Goal: Information Seeking & Learning: Compare options

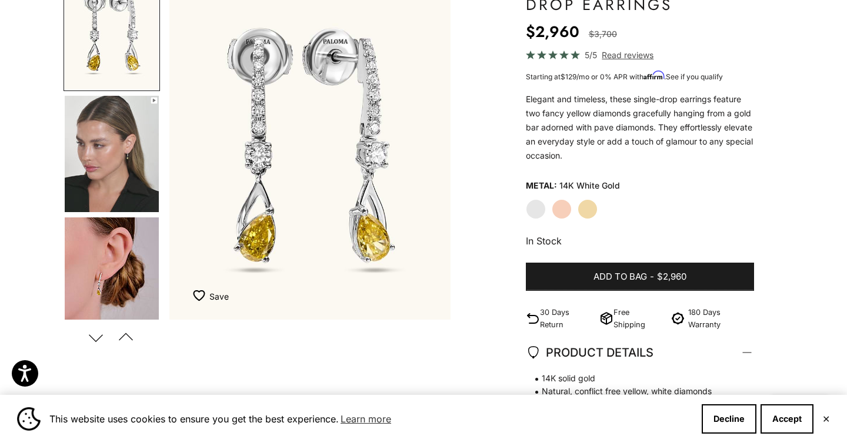
scroll to position [143, 0]
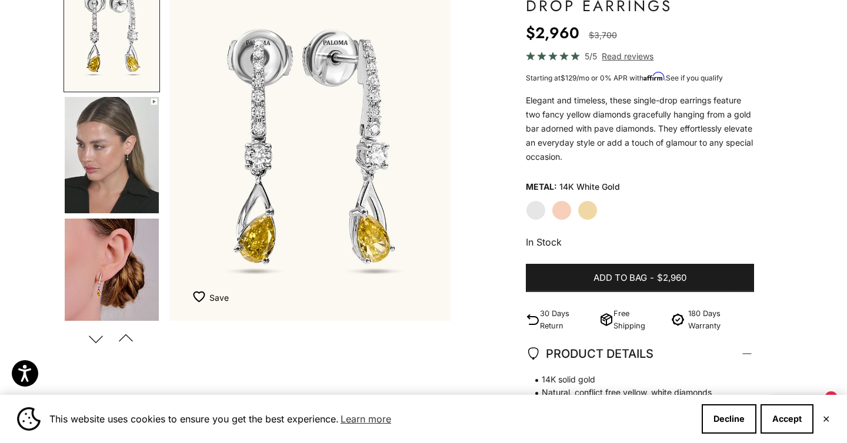
click at [586, 211] on label "Yellow Gold" at bounding box center [587, 210] width 20 height 20
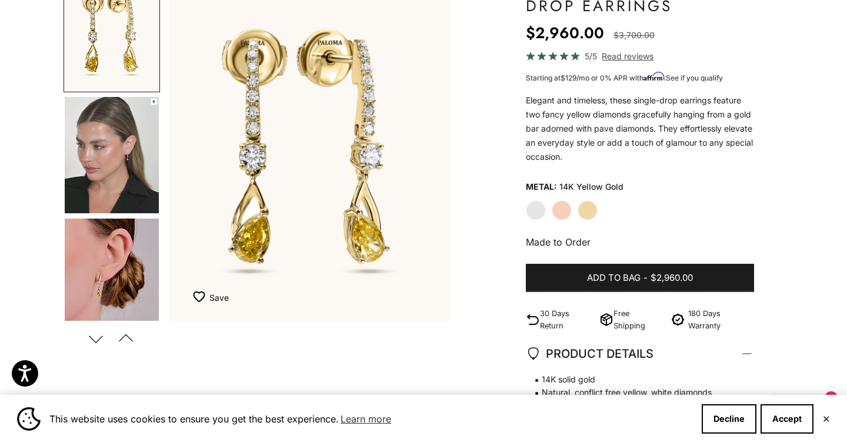
click at [565, 212] on label "Rose Gold" at bounding box center [561, 210] width 20 height 20
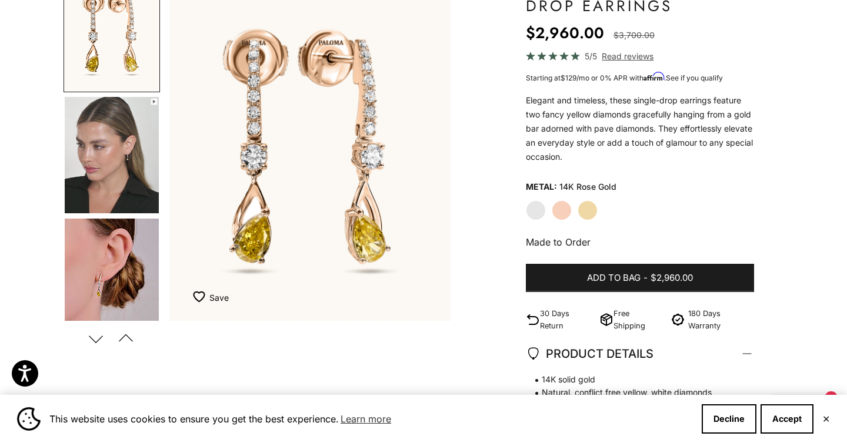
click at [587, 213] on label "Yellow Gold" at bounding box center [587, 210] width 20 height 20
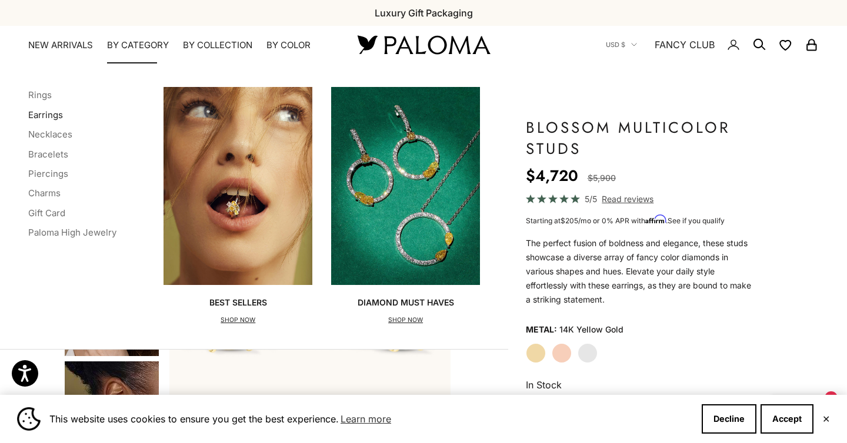
click at [50, 118] on link "Earrings" at bounding box center [45, 114] width 35 height 11
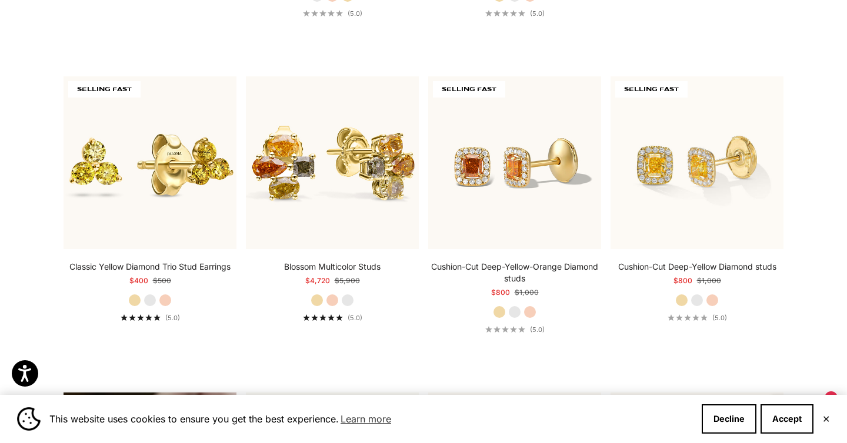
scroll to position [595, 0]
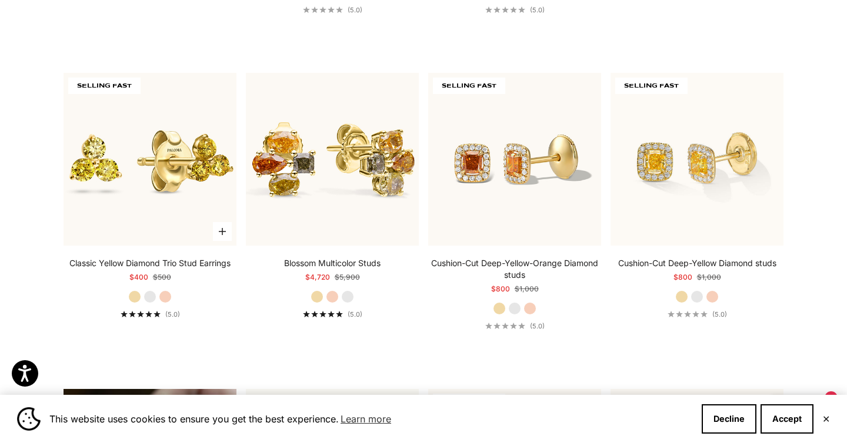
click at [152, 297] on label "White Gold" at bounding box center [149, 296] width 13 height 13
click at [167, 298] on label "Rose Gold" at bounding box center [165, 296] width 13 height 13
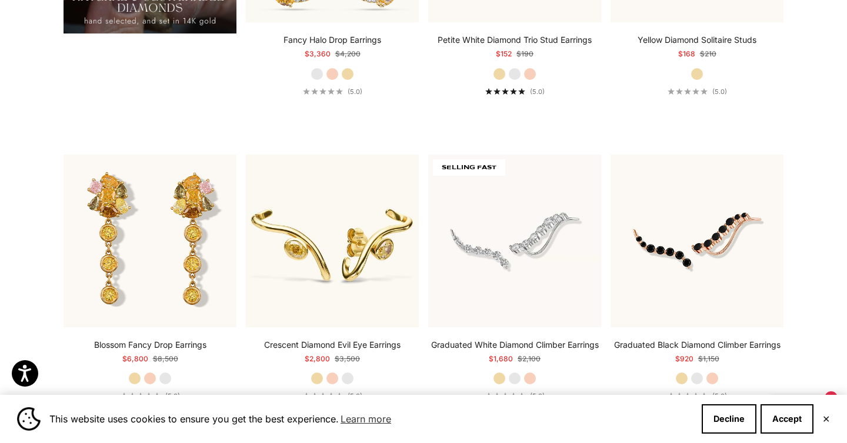
scroll to position [1163, 0]
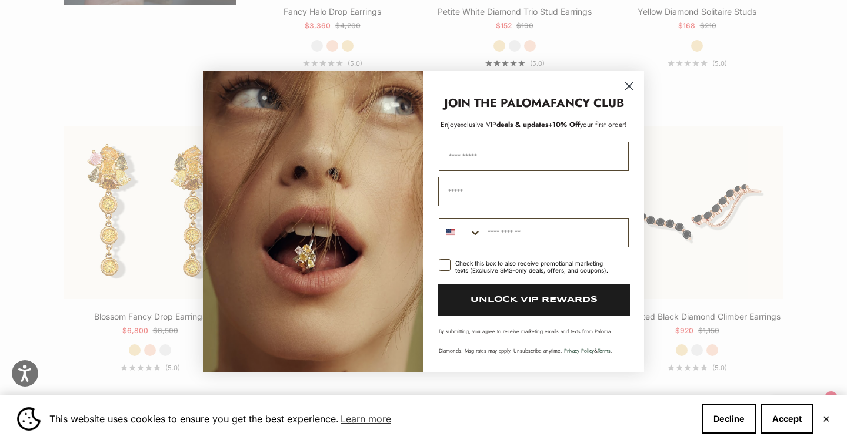
click at [632, 86] on circle "Close dialog" at bounding box center [628, 85] width 19 height 19
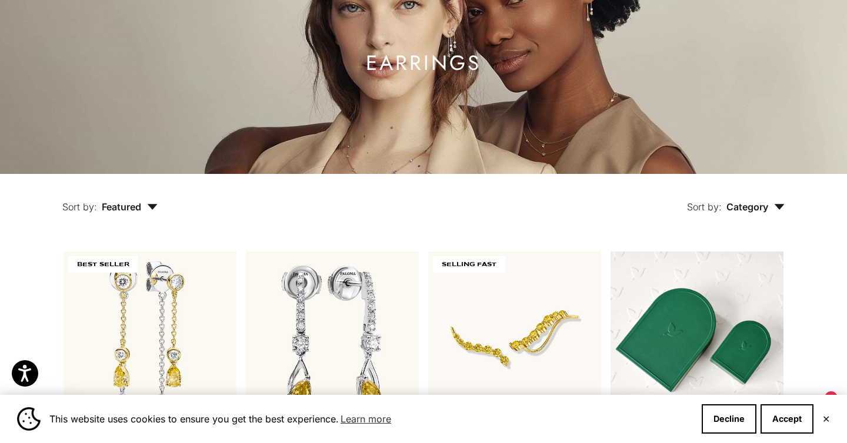
scroll to position [0, 0]
